Goal: Find specific page/section

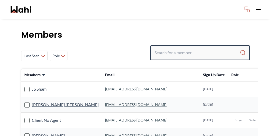
click at [200, 48] on input "Search input" at bounding box center [196, 53] width 85 height 10
type input "[PERSON_NAME]"
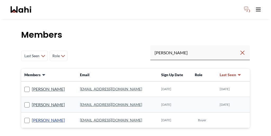
click at [38, 117] on link "[PERSON_NAME]" at bounding box center [48, 120] width 33 height 7
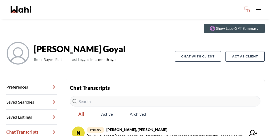
scroll to position [17, 0]
